Goal: Contribute content: Add original content to the website for others to see

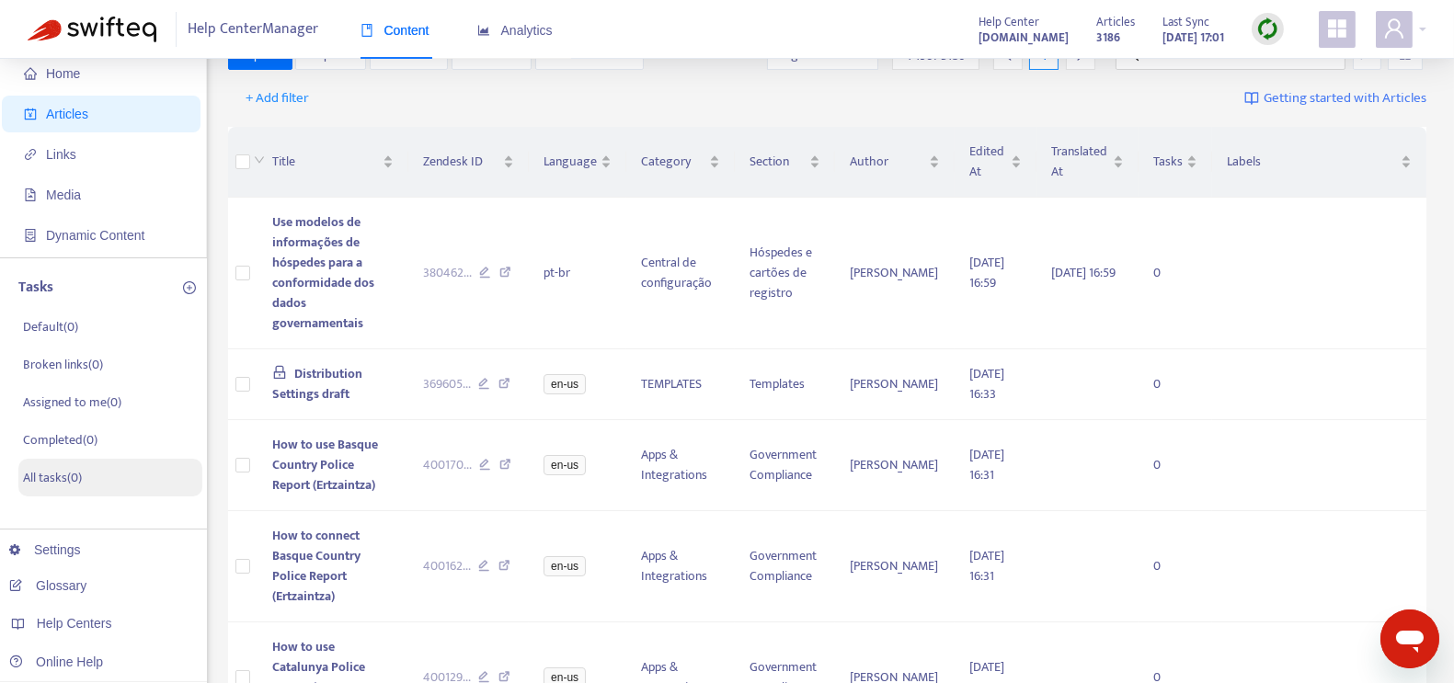
scroll to position [139, 0]
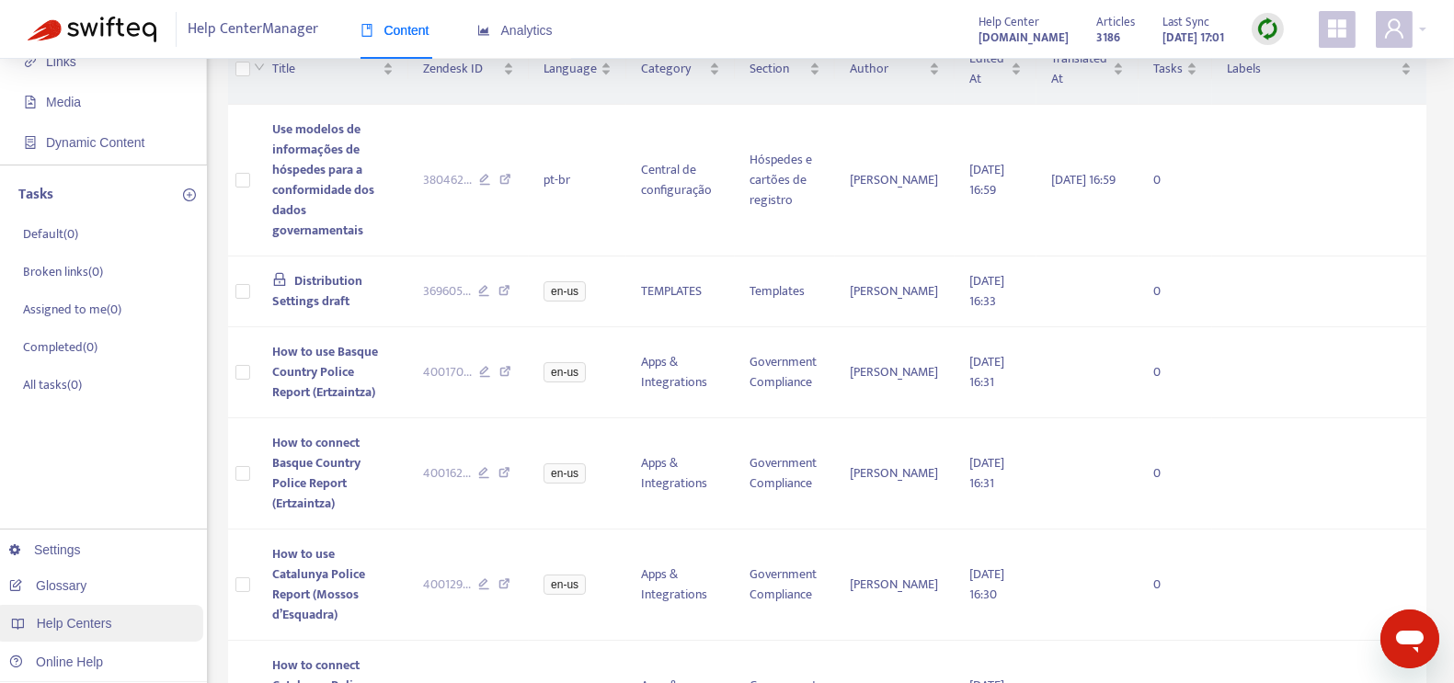
click at [74, 618] on span "Help Centers" at bounding box center [74, 623] width 75 height 15
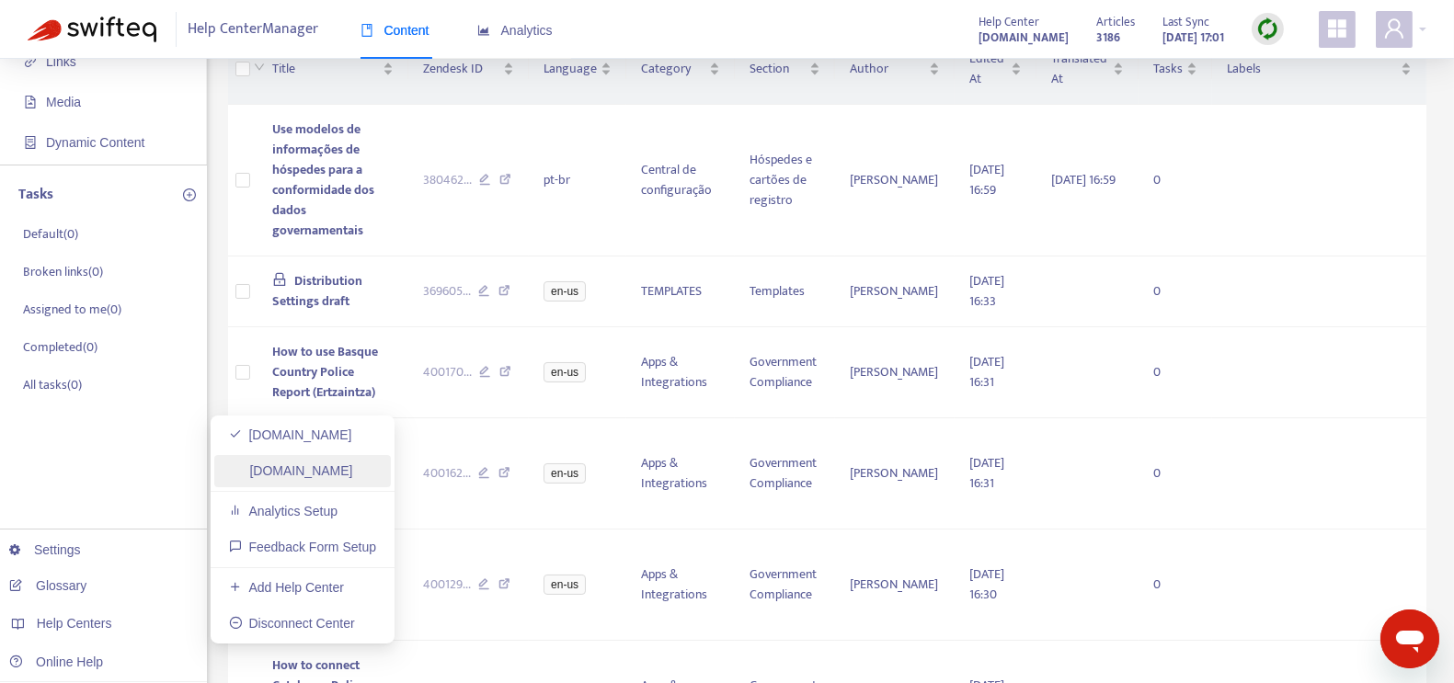
click at [329, 474] on link "[DOMAIN_NAME]" at bounding box center [291, 471] width 124 height 15
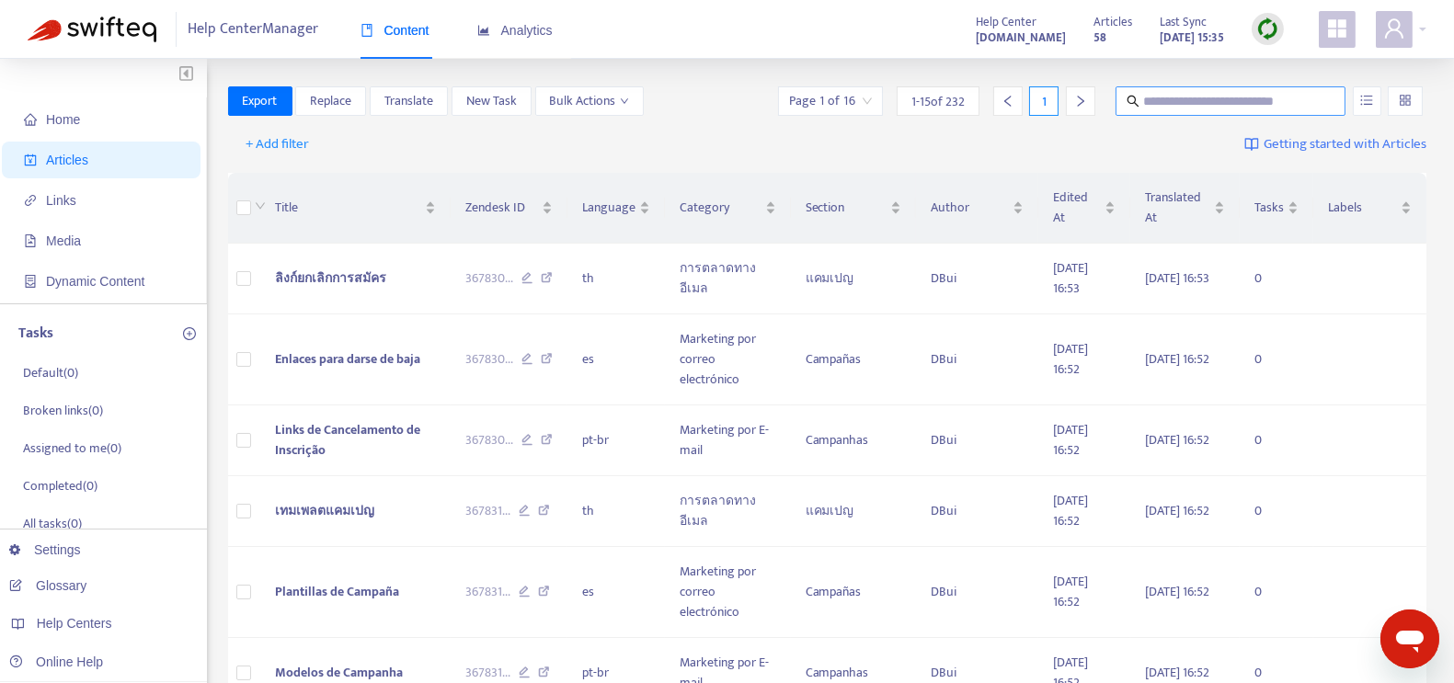
click at [1209, 103] on input "text" at bounding box center [1231, 101] width 177 height 20
paste input "**********"
type input "**********"
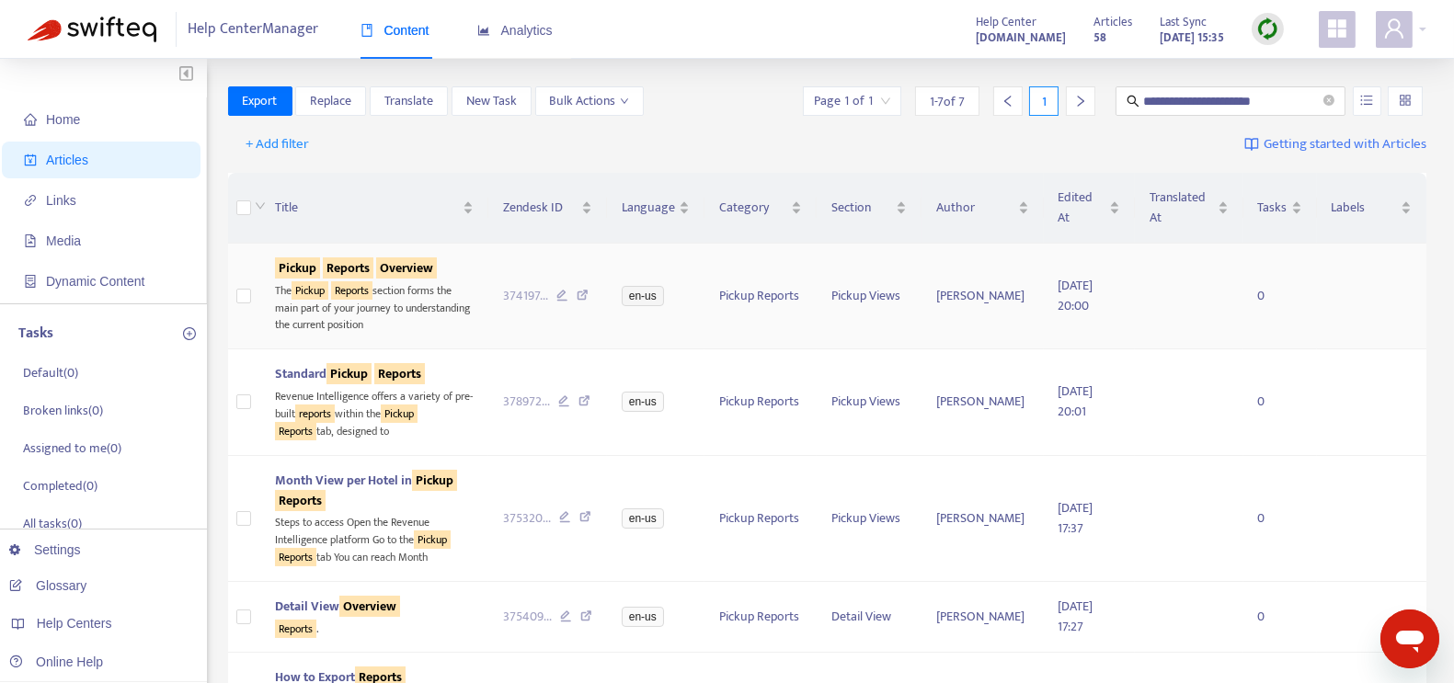
click at [353, 269] on sqkw "Reports" at bounding box center [348, 268] width 51 height 21
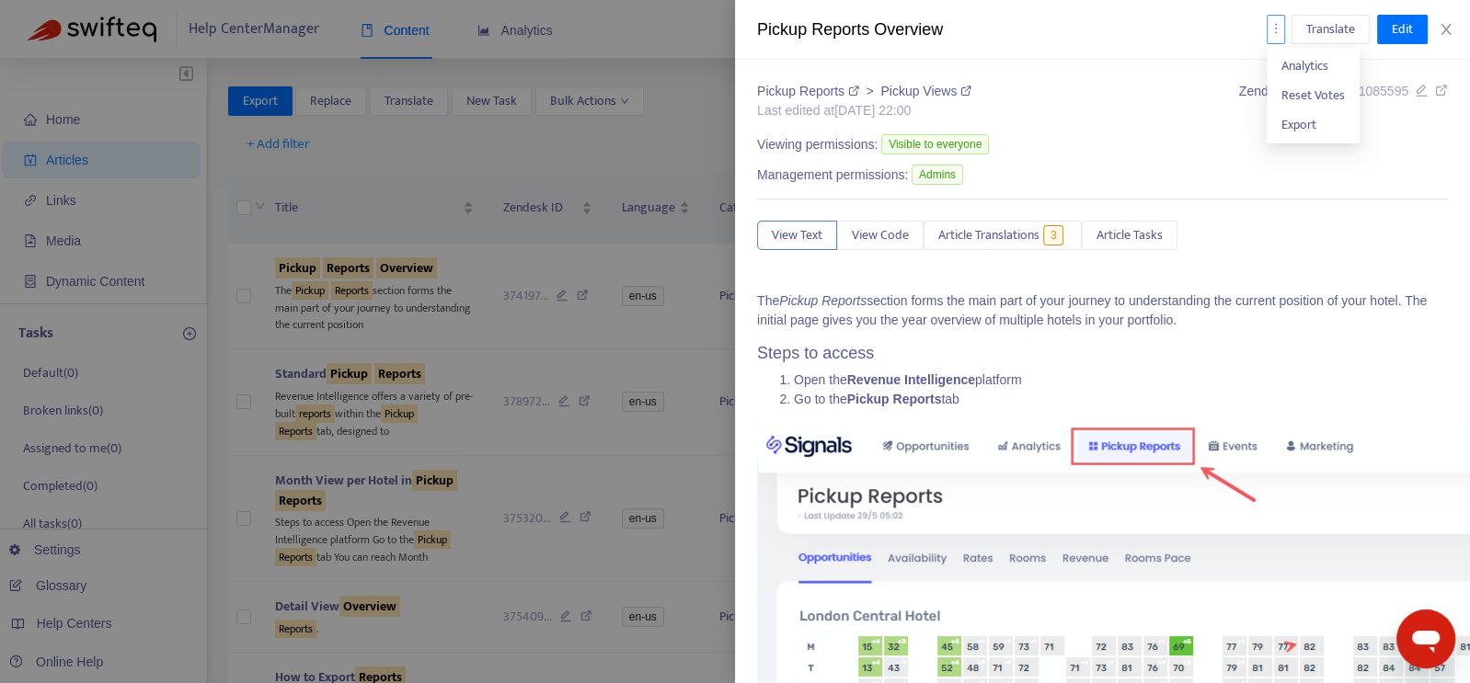
click at [1280, 31] on icon "more" at bounding box center [1275, 28] width 13 height 13
click at [1310, 129] on span "Export" at bounding box center [1298, 124] width 35 height 21
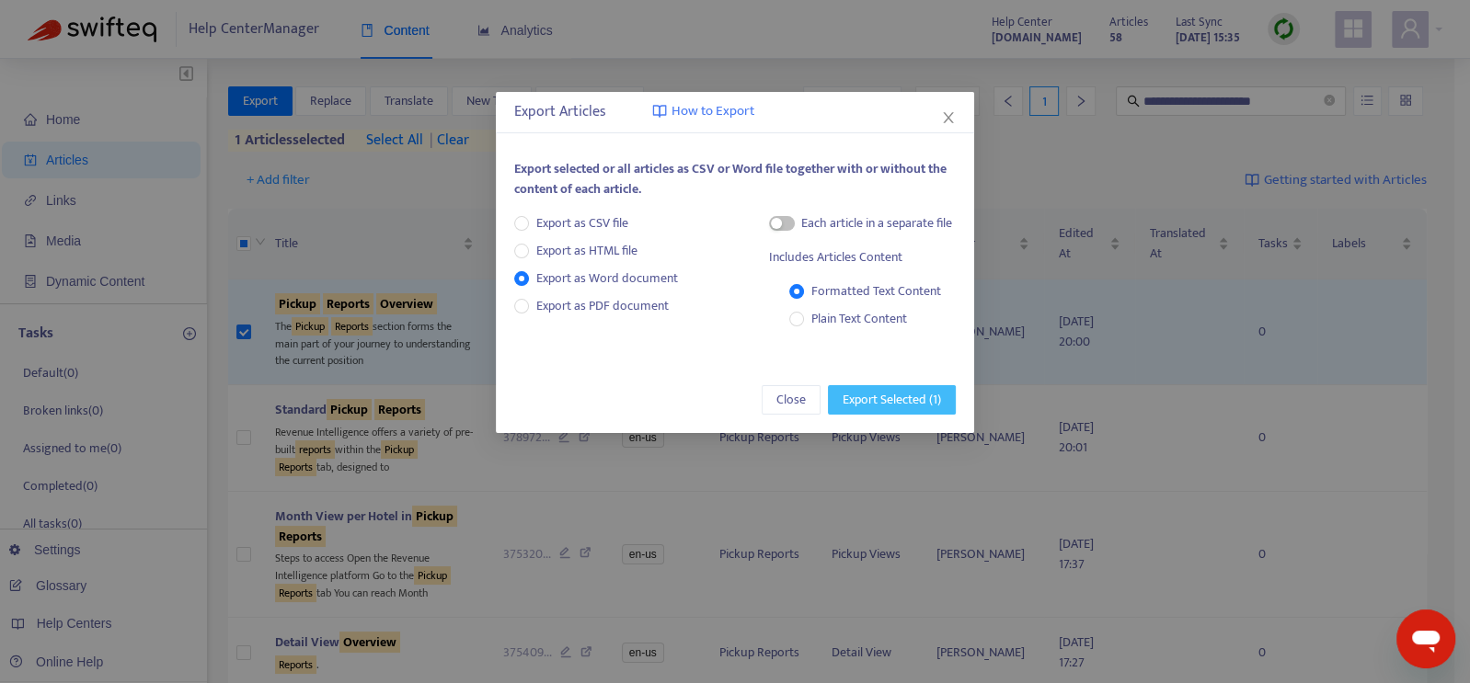
click at [911, 401] on span "Export Selected ( 1 )" at bounding box center [892, 400] width 98 height 20
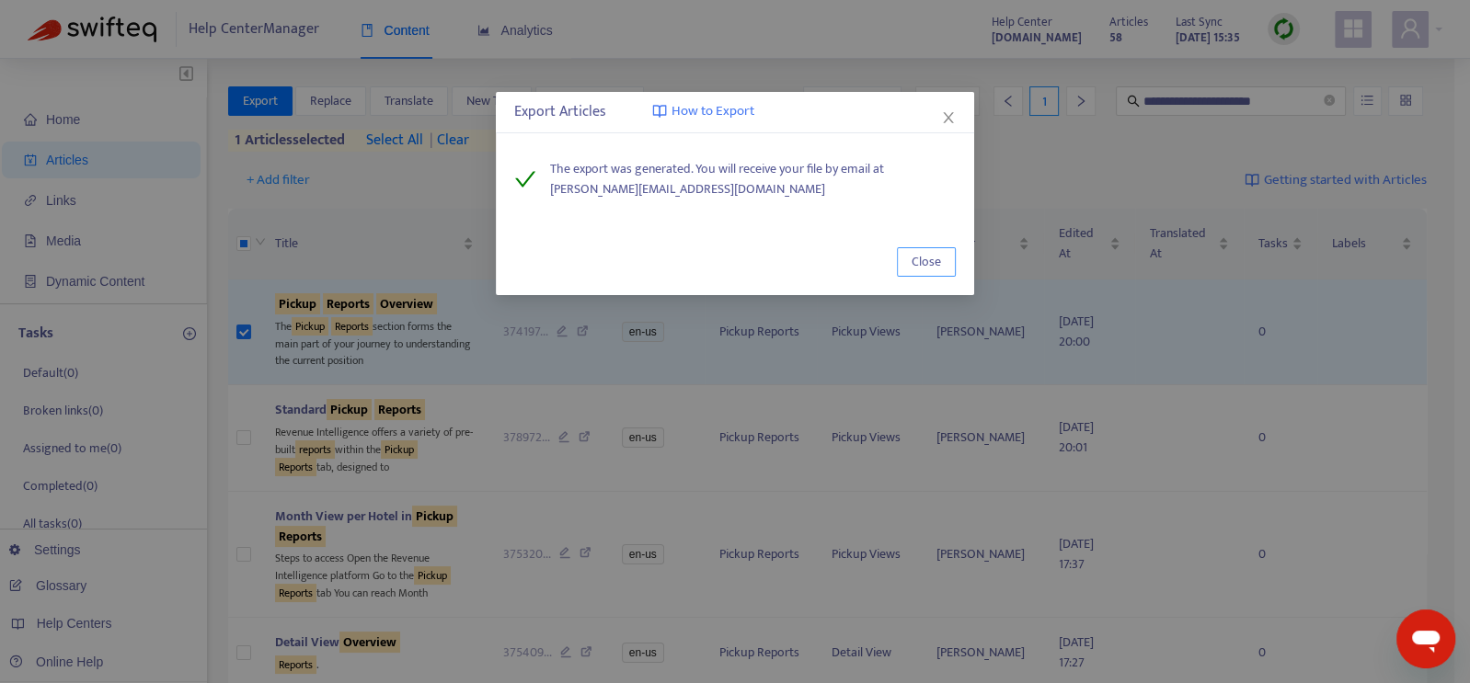
click at [941, 258] on button "Close" at bounding box center [926, 261] width 59 height 29
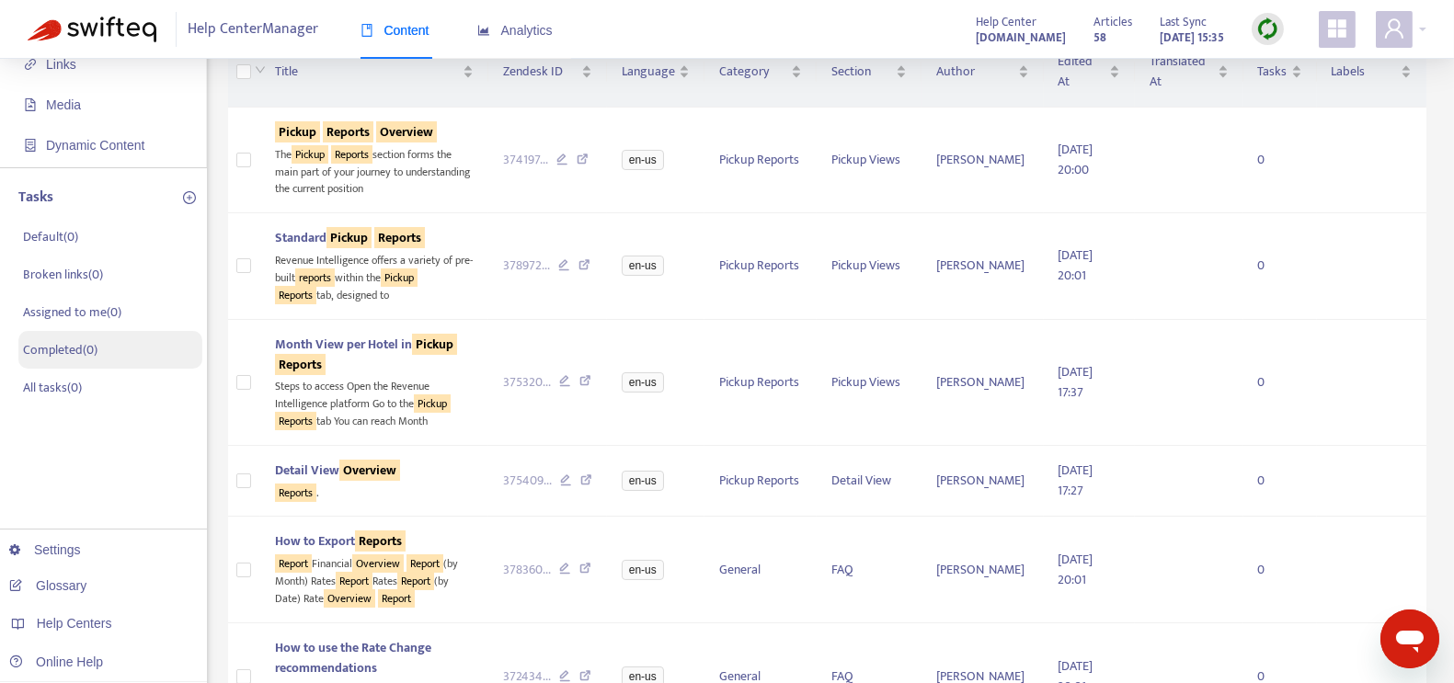
scroll to position [138, 0]
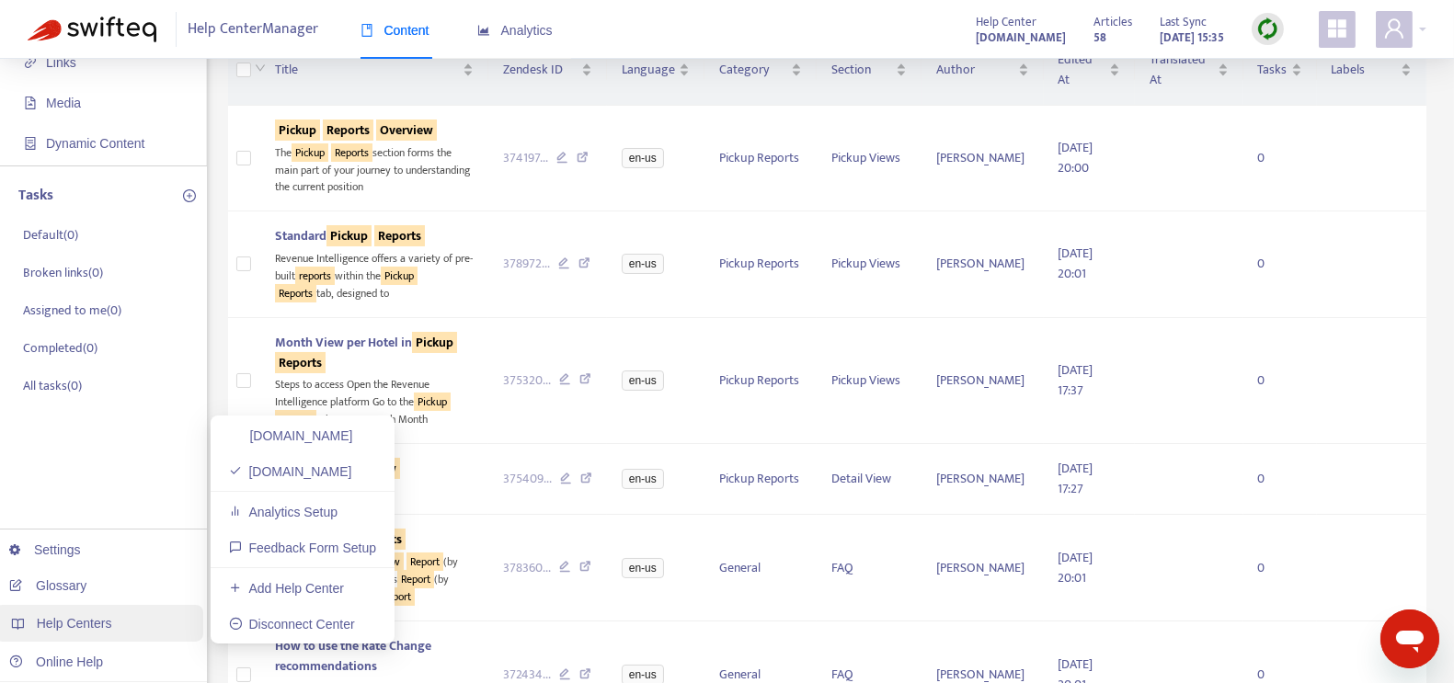
click at [81, 636] on div "Help Centers" at bounding box center [98, 623] width 209 height 37
click at [322, 442] on link "[DOMAIN_NAME]" at bounding box center [291, 436] width 124 height 15
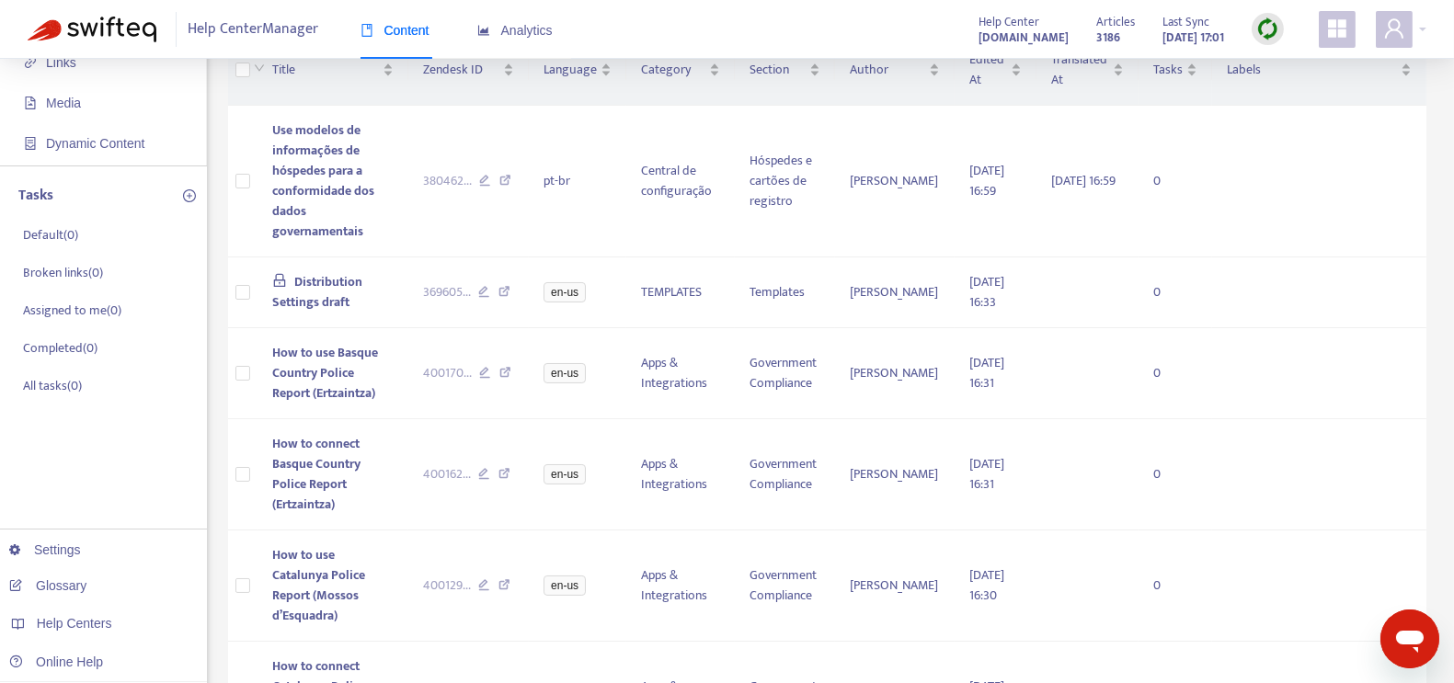
click at [1263, 28] on img at bounding box center [1267, 28] width 23 height 23
click at [1298, 70] on link "Quick Sync" at bounding box center [1306, 67] width 78 height 21
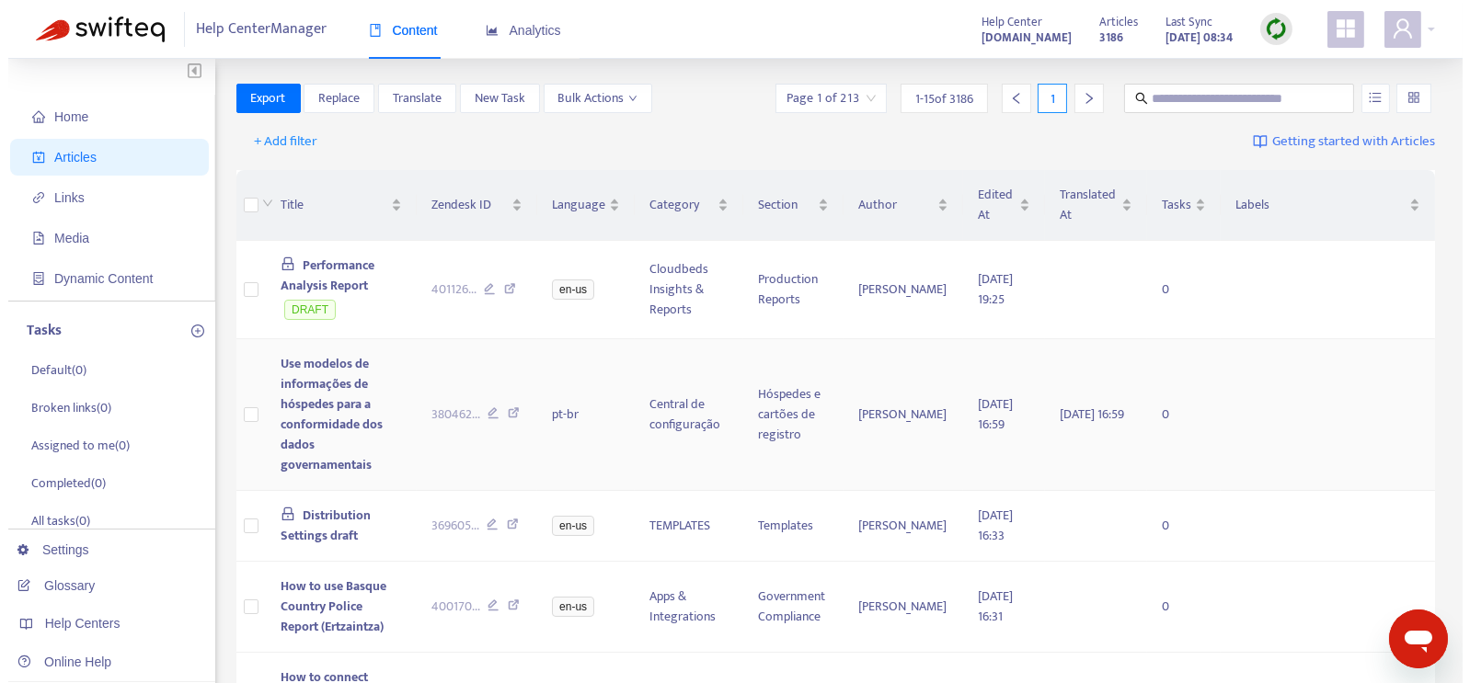
scroll to position [4, 0]
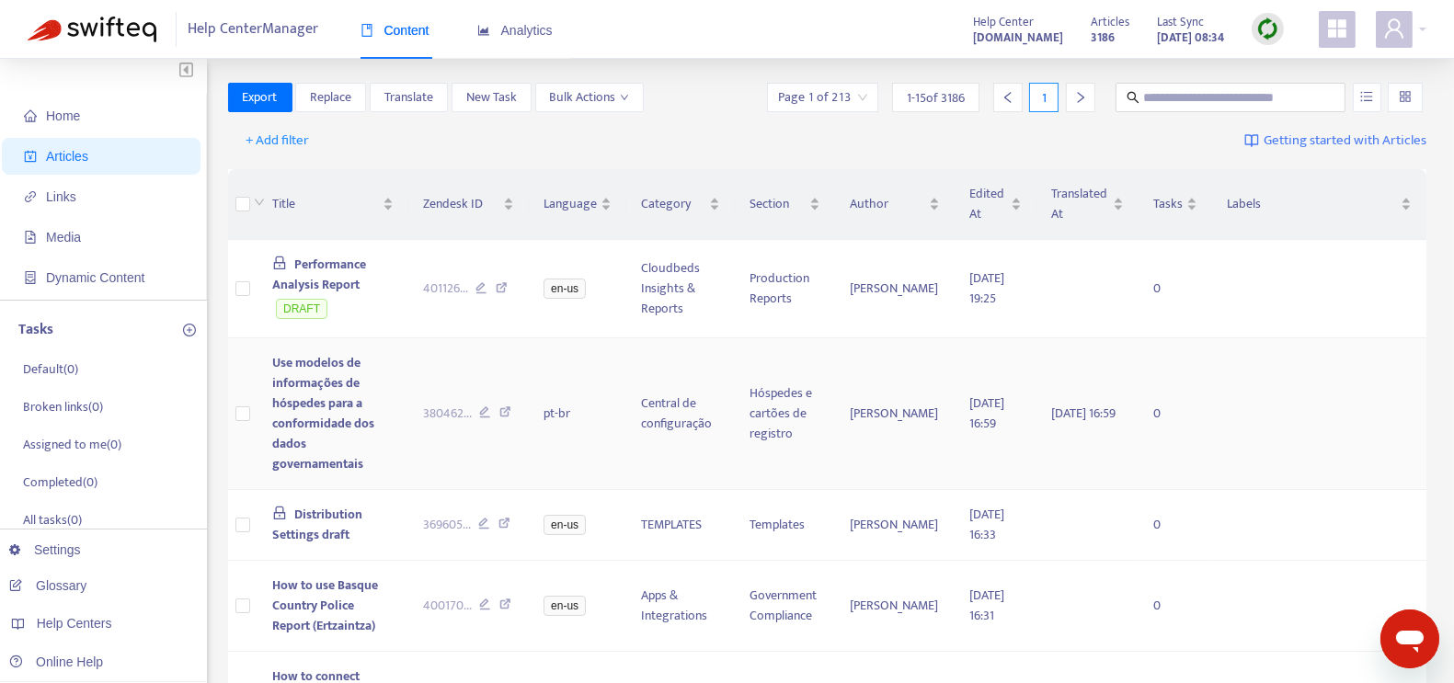
click at [318, 384] on span "Use modelos de informações de hóspedes para a conformidade dos dados governamen…" at bounding box center [323, 413] width 102 height 122
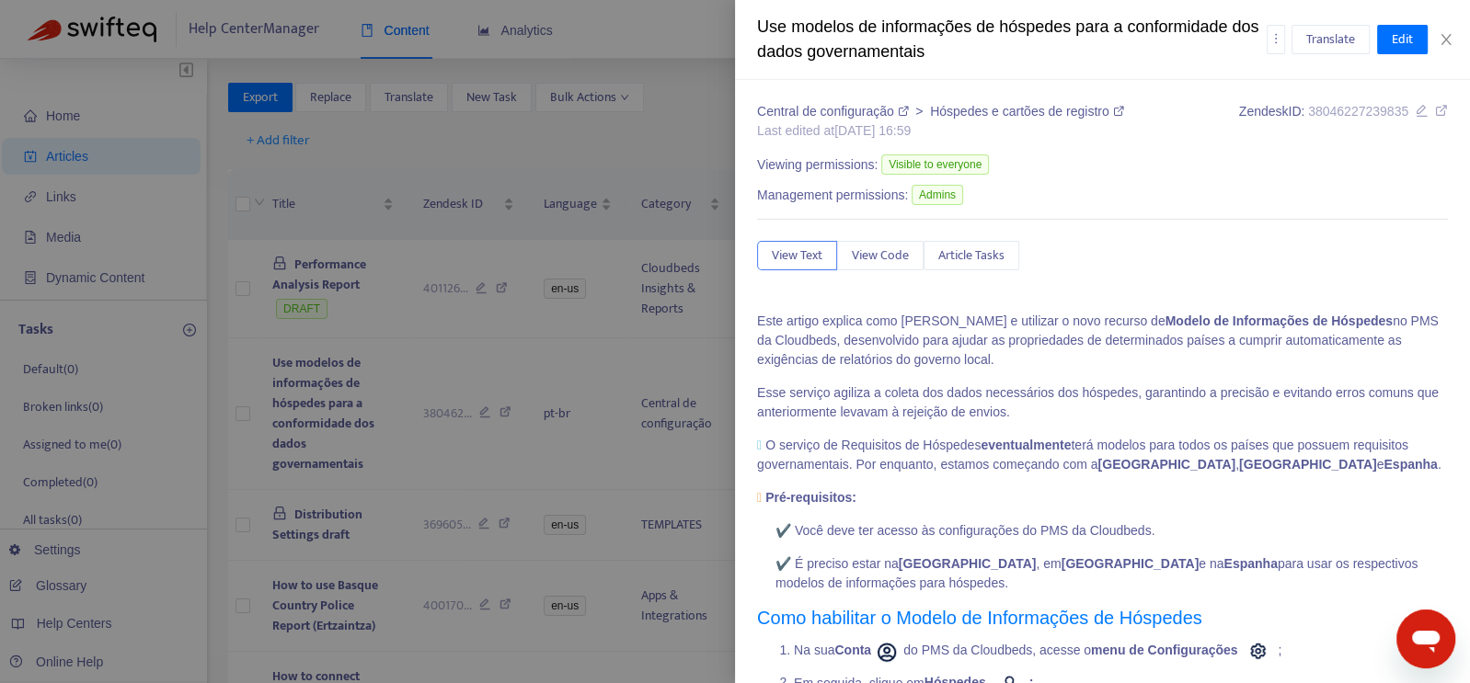
click at [1435, 113] on icon at bounding box center [1441, 110] width 13 height 13
click at [1400, 42] on span "Edit" at bounding box center [1402, 39] width 21 height 20
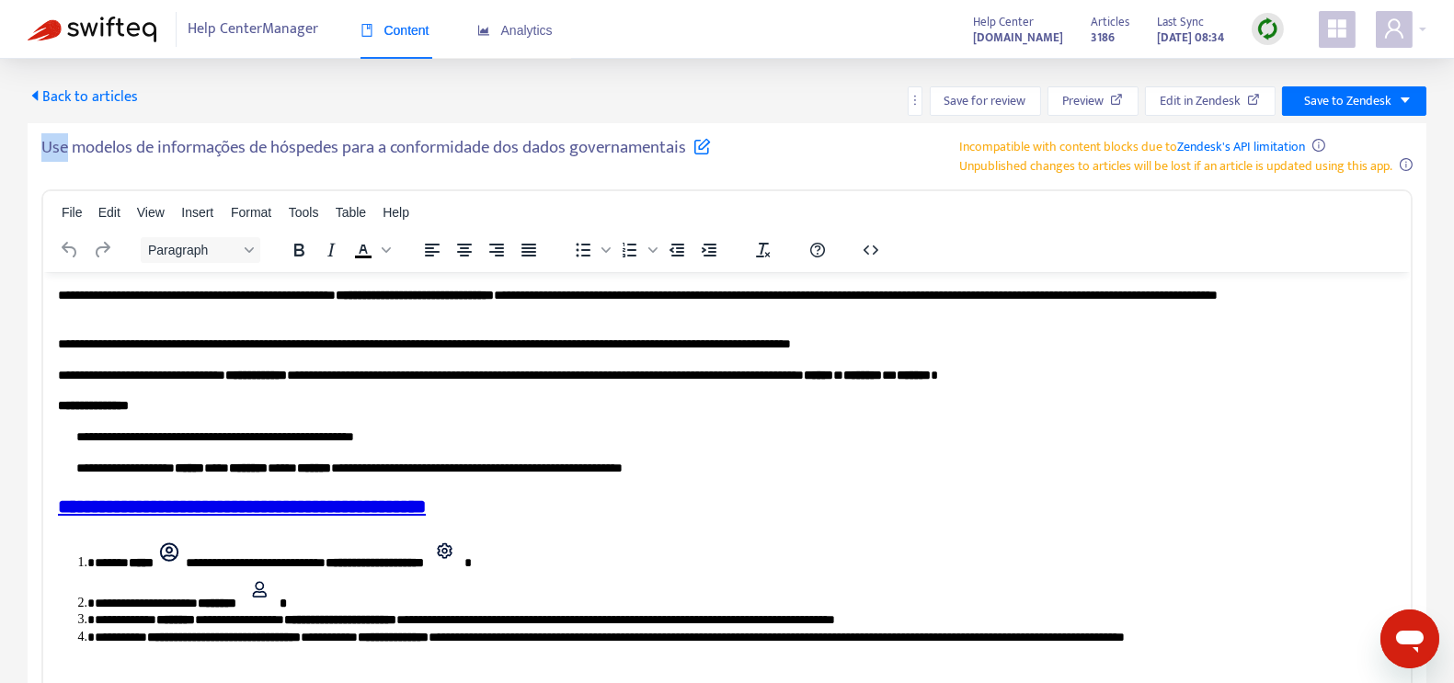
drag, startPoint x: 64, startPoint y: 146, endPoint x: 25, endPoint y: 143, distance: 39.7
click at [25, 143] on div "Back to articles Save for review Preview Edit in Zendesk Save to Zendesk Use mo…" at bounding box center [727, 499] width 1454 height 880
click at [771, 166] on div "Use modelos de informações de hóspedes para a conformidade dos dados governamen…" at bounding box center [726, 156] width 1371 height 39
click at [132, 145] on h5 "Use modelos de informações de hóspedes para a conformidade dos dados governamen…" at bounding box center [376, 153] width 670 height 32
click at [69, 149] on h5 "Use modelos de informações de hóspedes para a conformidade dos dados governamen…" at bounding box center [376, 153] width 670 height 32
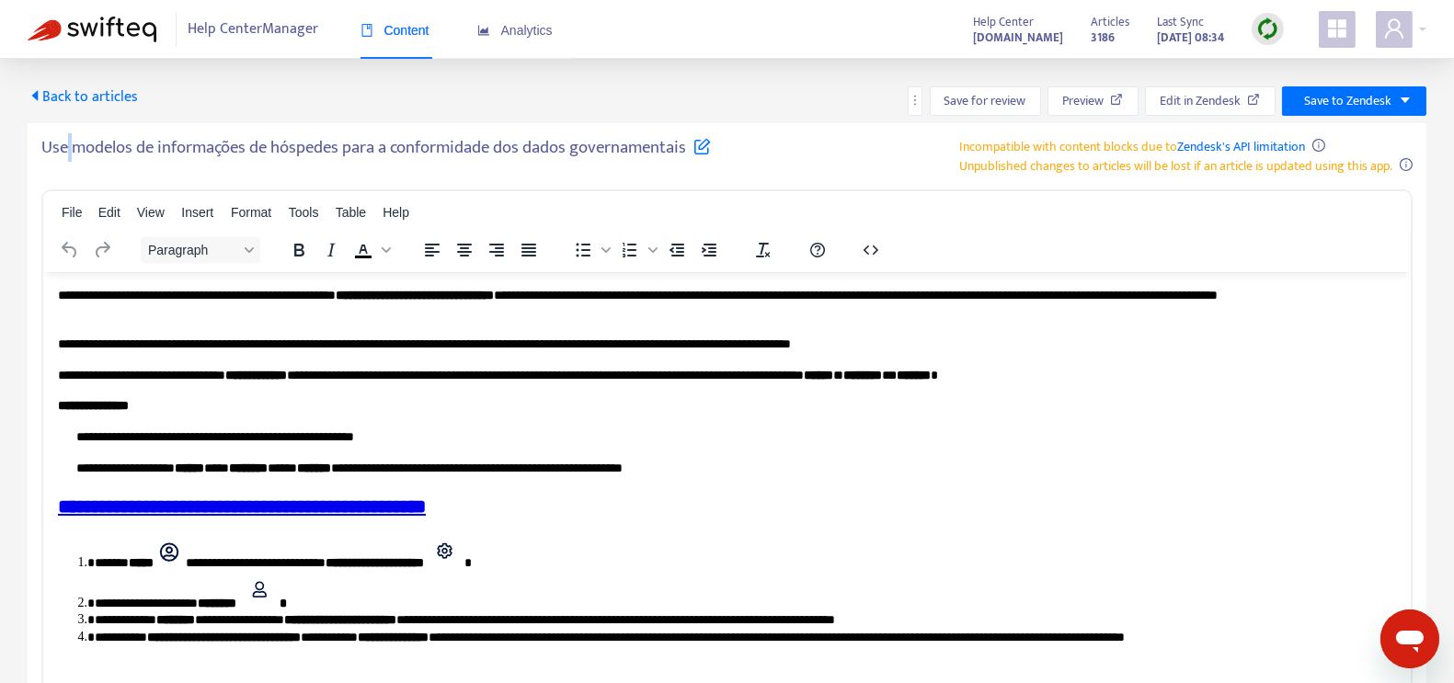
click at [68, 149] on h5 "Use modelos de informações de hóspedes para a conformidade dos dados governamen…" at bounding box center [376, 153] width 670 height 32
click at [709, 150] on icon at bounding box center [702, 145] width 17 height 17
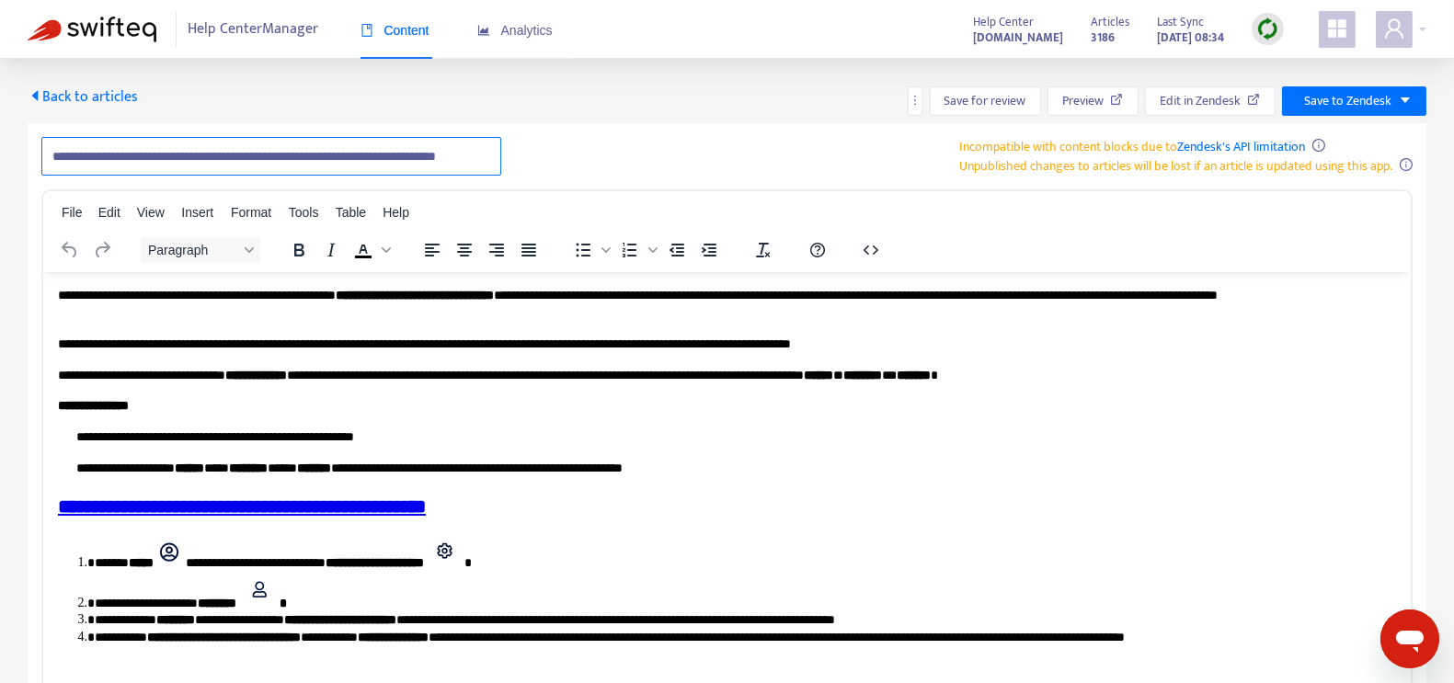
drag, startPoint x: 74, startPoint y: 154, endPoint x: 35, endPoint y: 149, distance: 38.9
click at [35, 149] on div "**********" at bounding box center [727, 531] width 1399 height 816
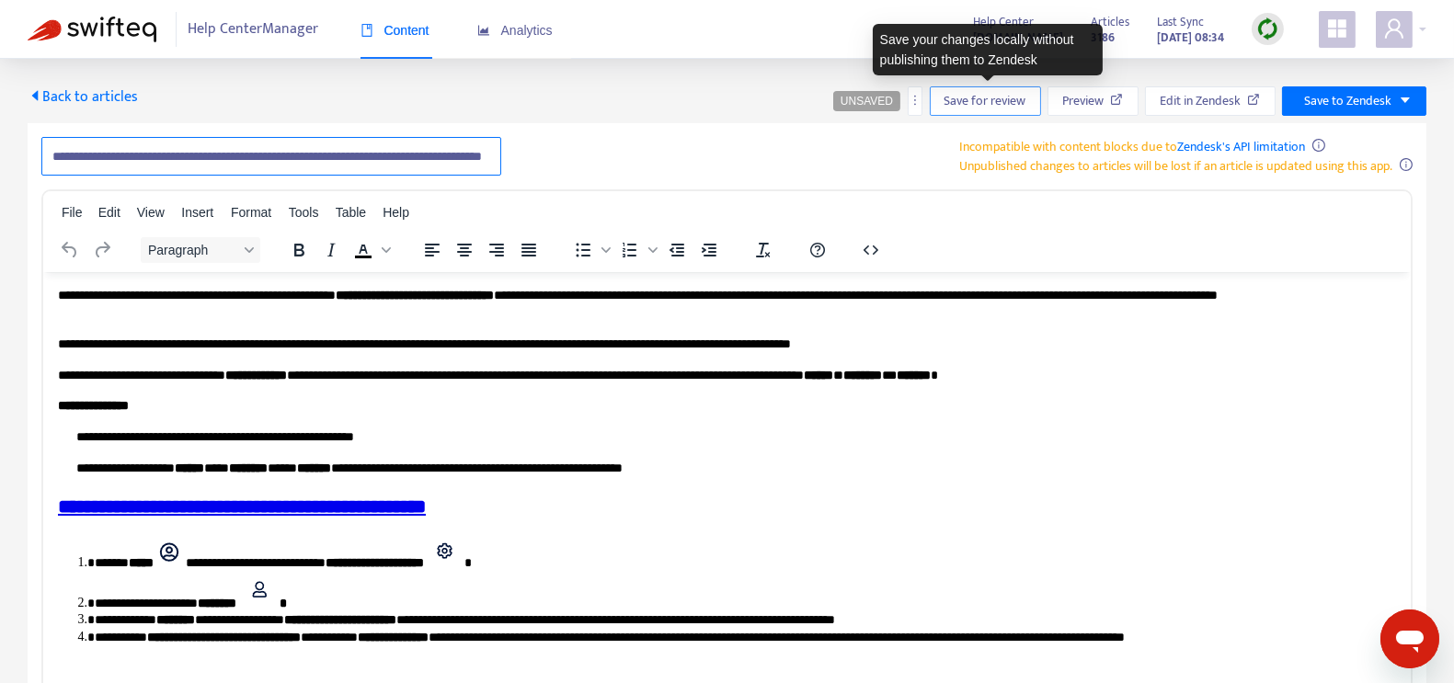
type input "**********"
click at [1000, 103] on span "Save for review" at bounding box center [986, 101] width 82 height 20
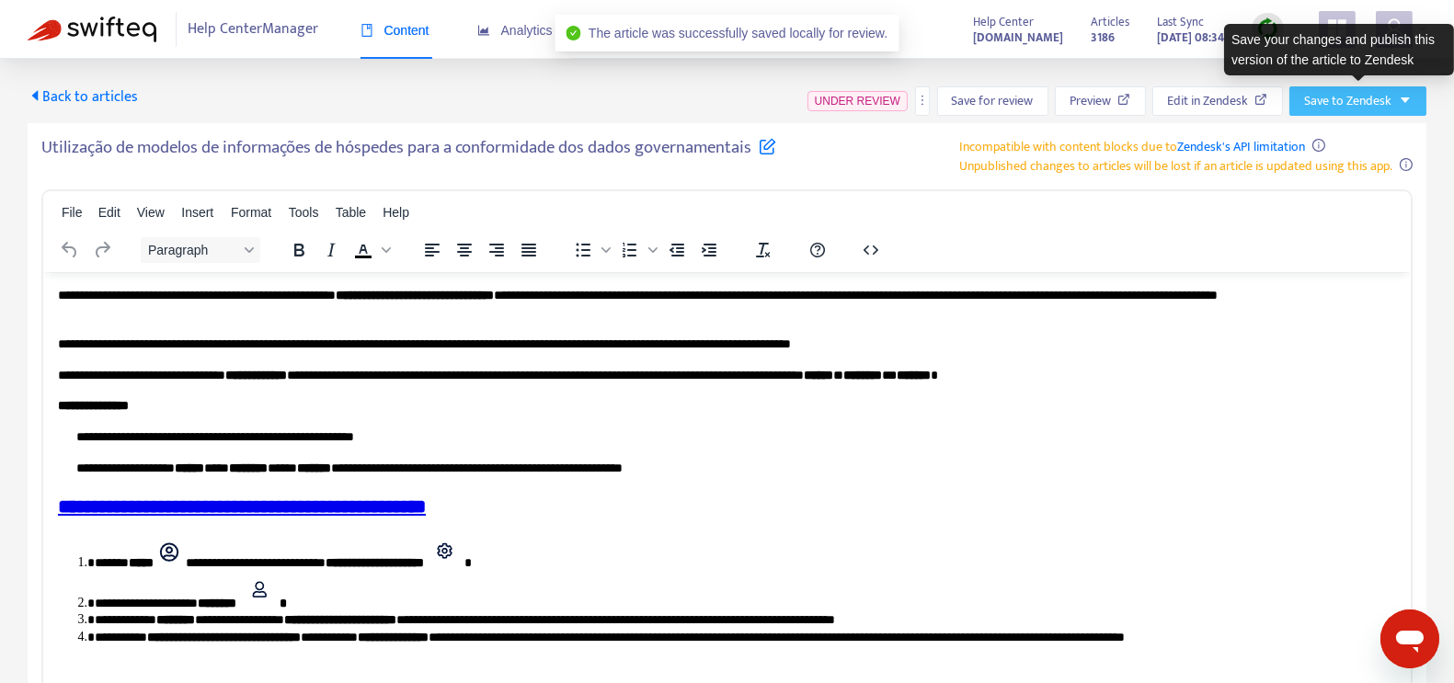
click at [1397, 104] on button "Save to Zendesk" at bounding box center [1358, 100] width 137 height 29
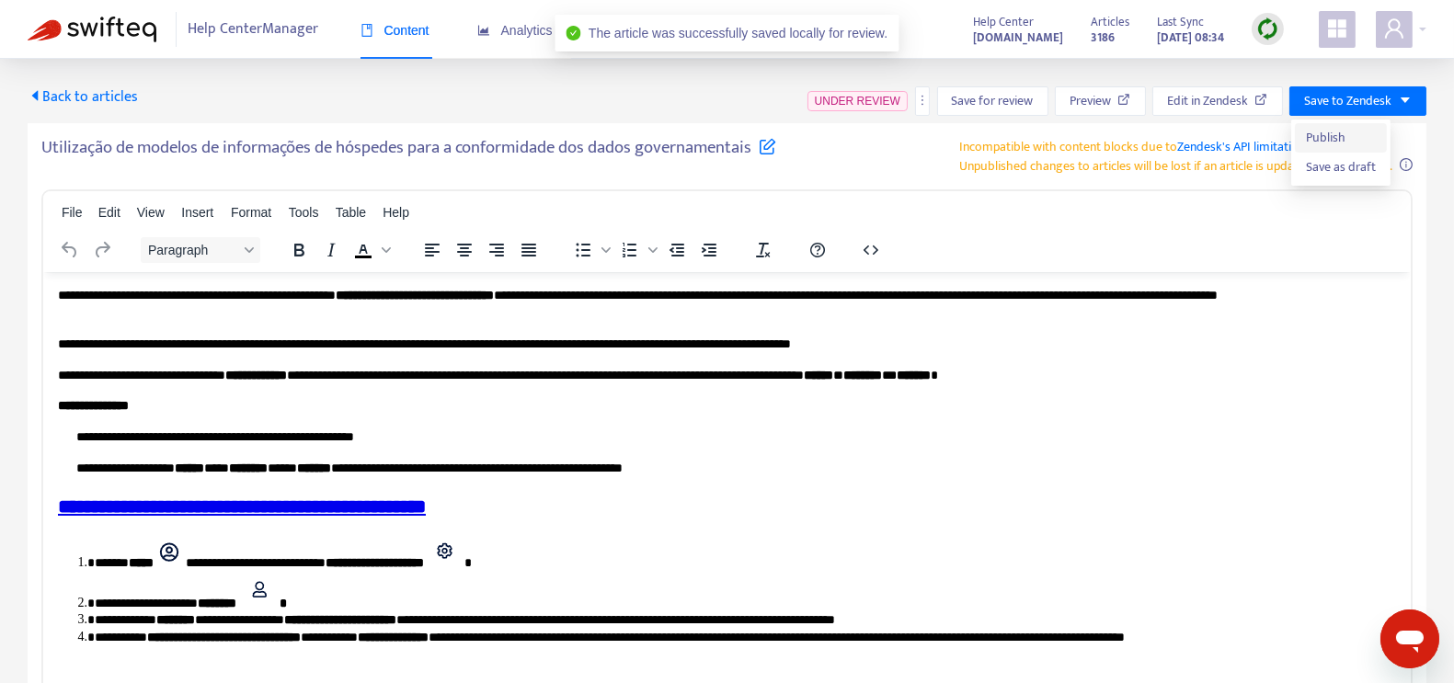
click at [1354, 133] on span "Publish" at bounding box center [1341, 138] width 70 height 20
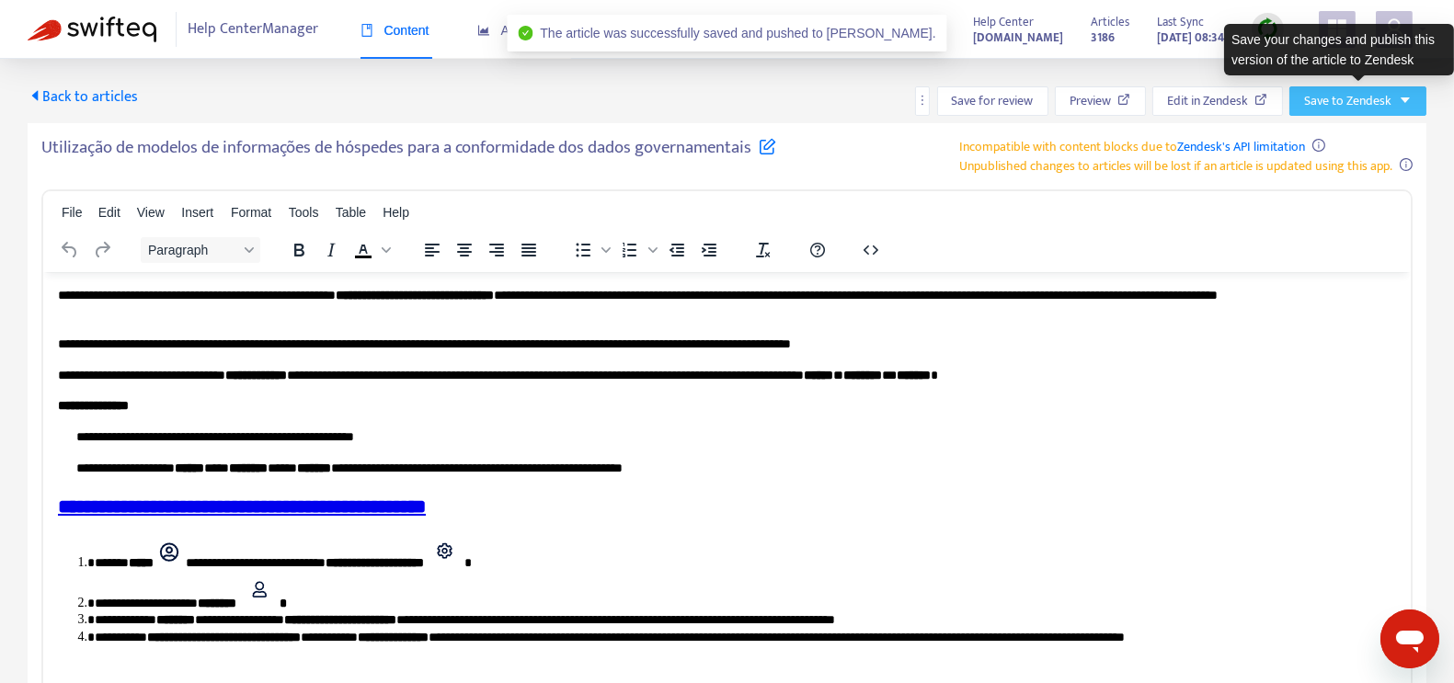
click at [1408, 103] on icon "caret-down" at bounding box center [1405, 100] width 13 height 13
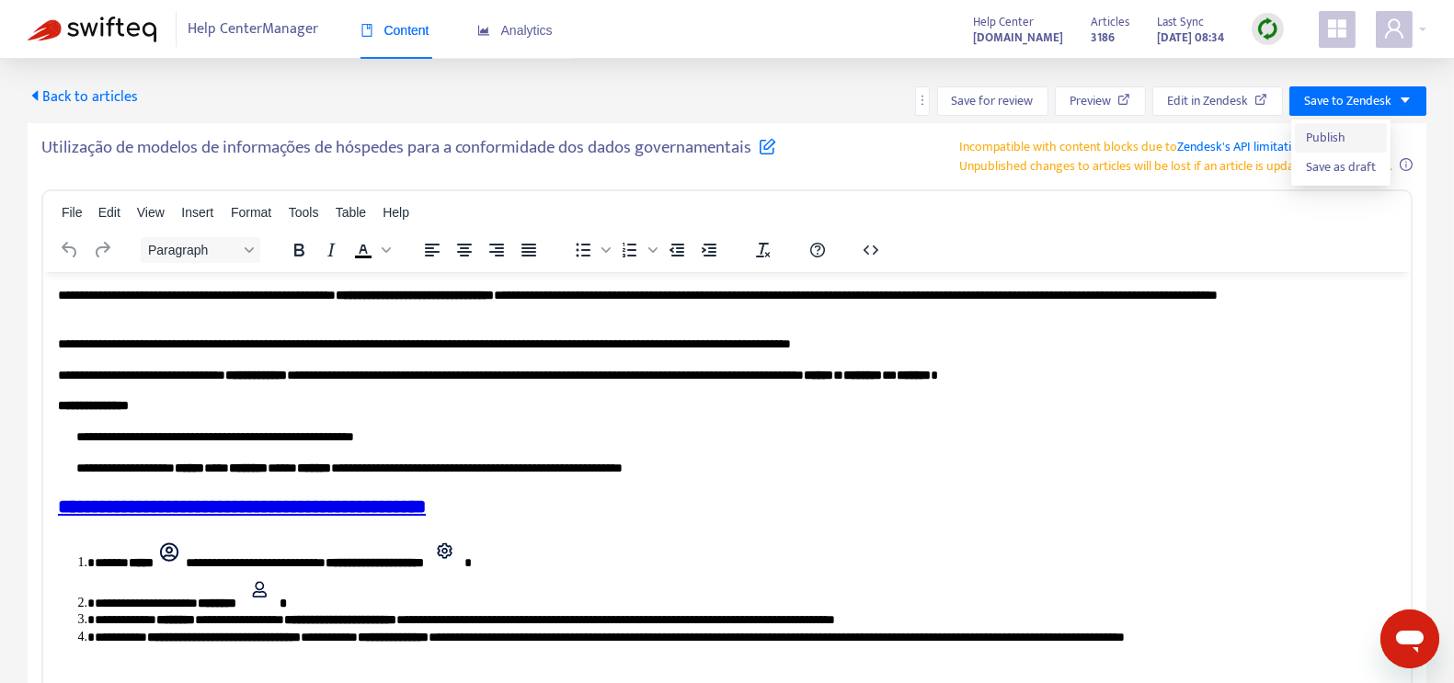
click at [1324, 132] on span "Publish" at bounding box center [1341, 138] width 70 height 20
click at [1153, 99] on button "Preview" at bounding box center [1218, 100] width 131 height 29
click at [89, 94] on span "Back to articles" at bounding box center [83, 97] width 110 height 25
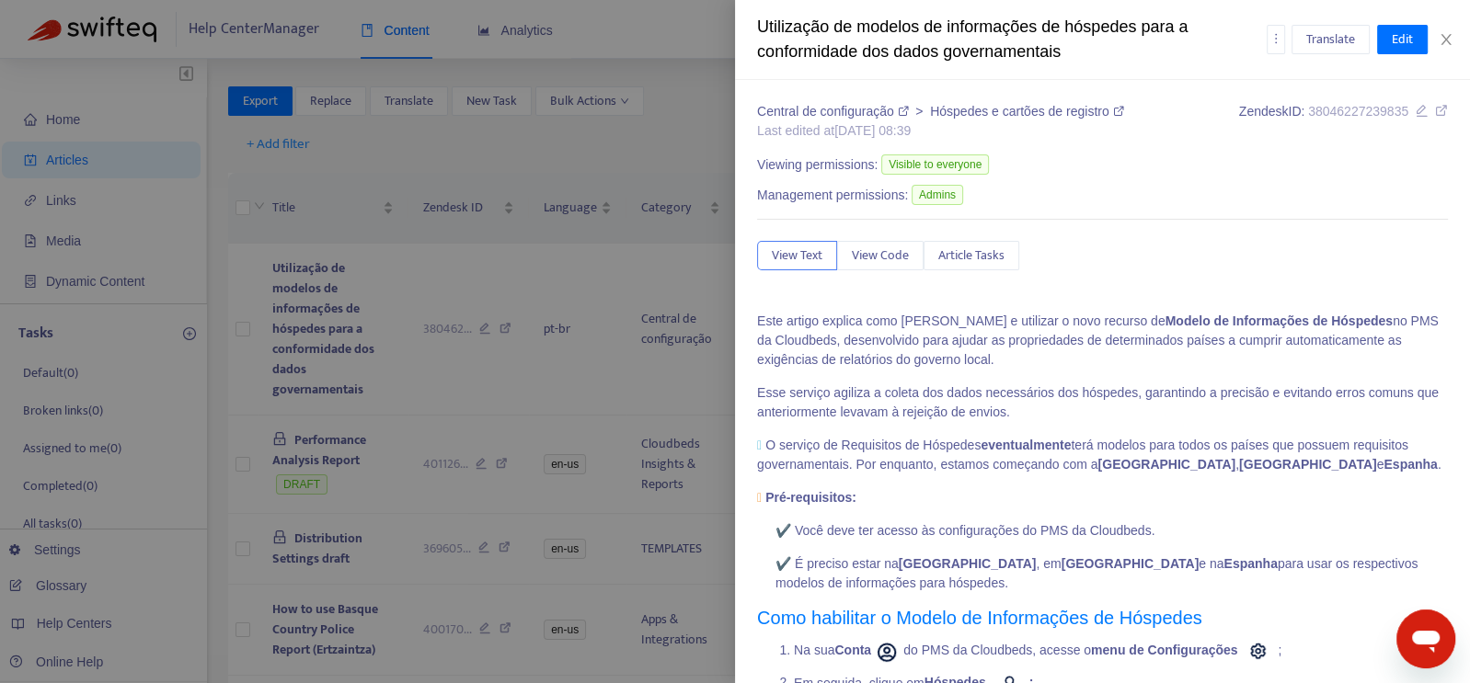
click at [551, 256] on div at bounding box center [735, 341] width 1470 height 683
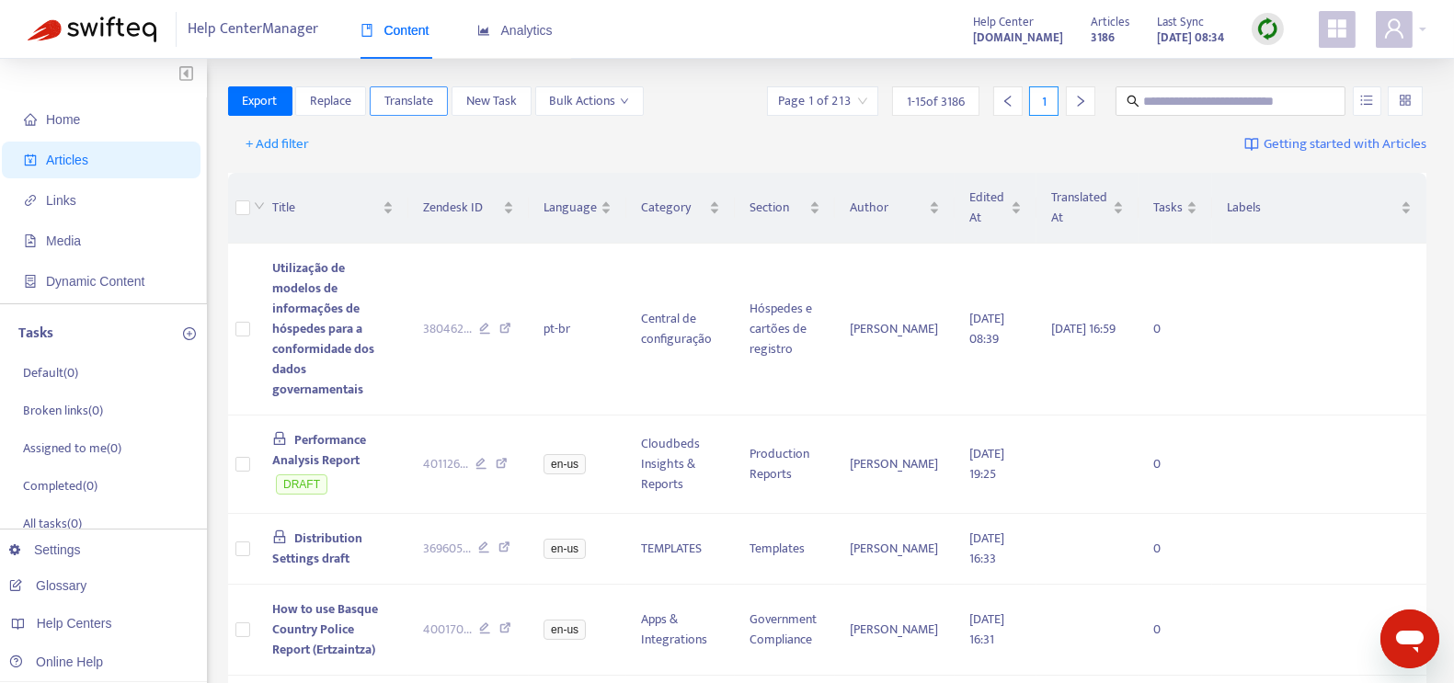
click at [437, 98] on button "Translate" at bounding box center [409, 100] width 78 height 29
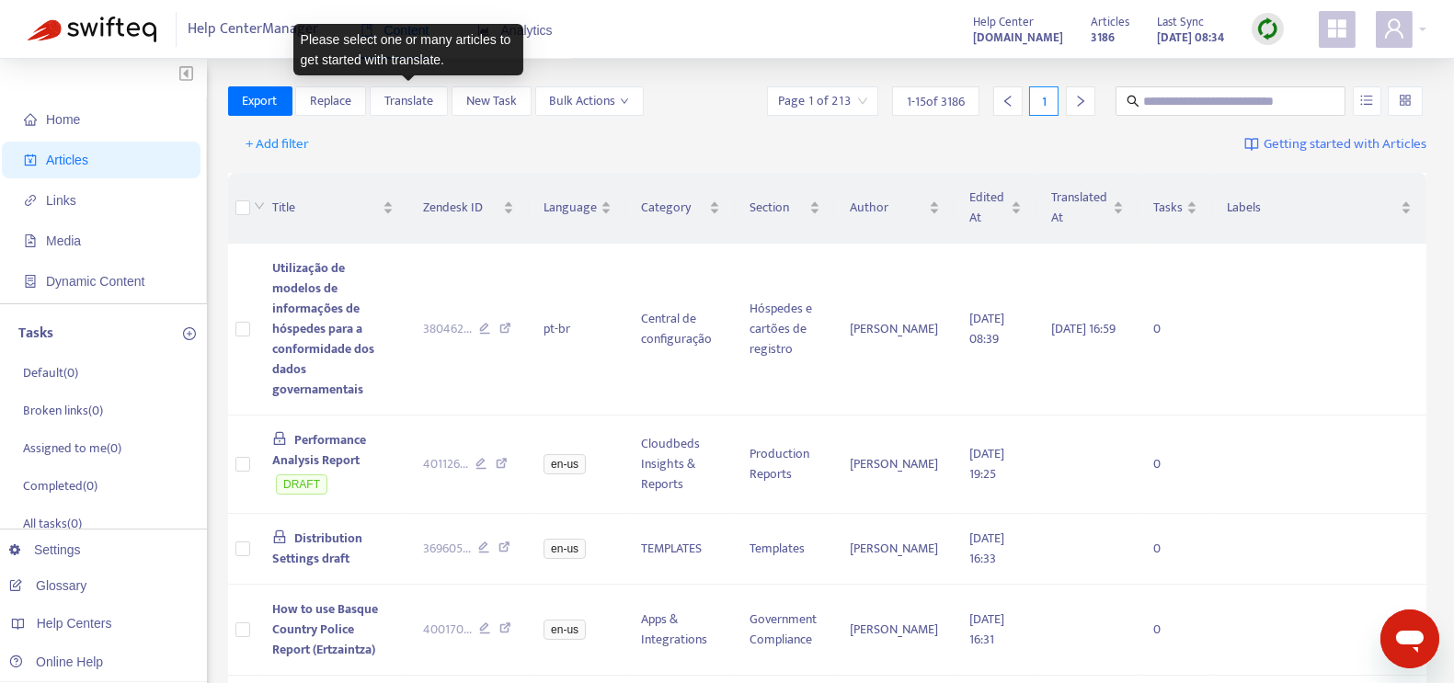
click at [545, 160] on div "+ Add filter Getting started with Articles" at bounding box center [827, 144] width 1199 height 43
